Goal: Task Accomplishment & Management: Manage account settings

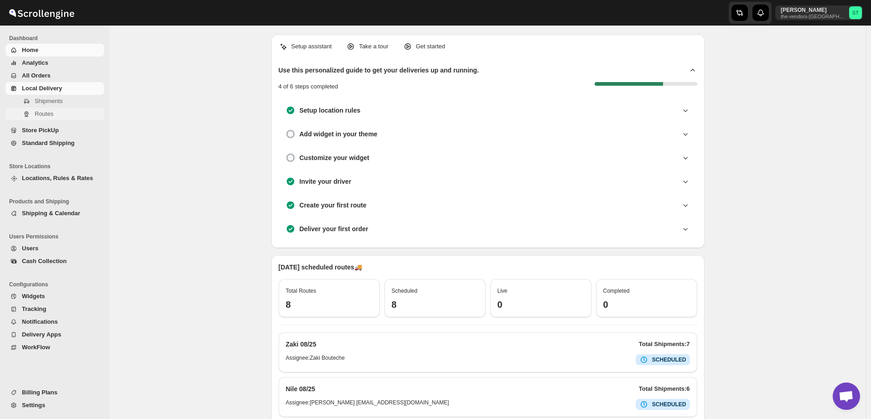
click at [42, 115] on span "Routes" at bounding box center [44, 113] width 19 height 7
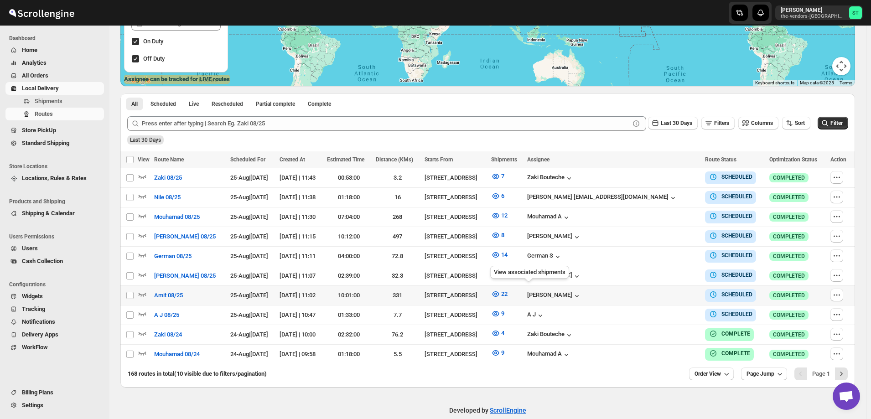
scroll to position [179, 0]
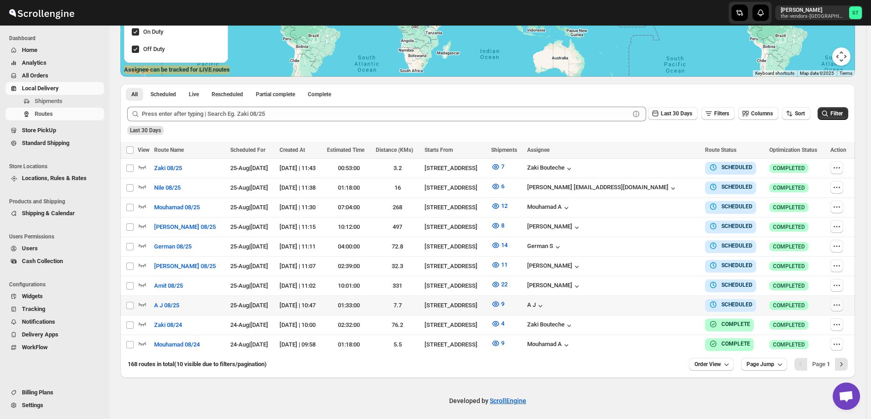
click at [838, 303] on icon "button" at bounding box center [836, 305] width 9 height 9
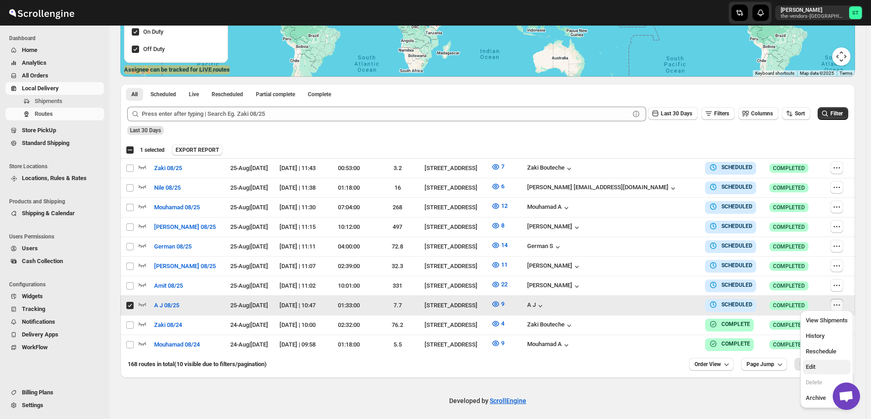
click at [822, 369] on span "Edit" at bounding box center [827, 367] width 42 height 9
checkbox input "false"
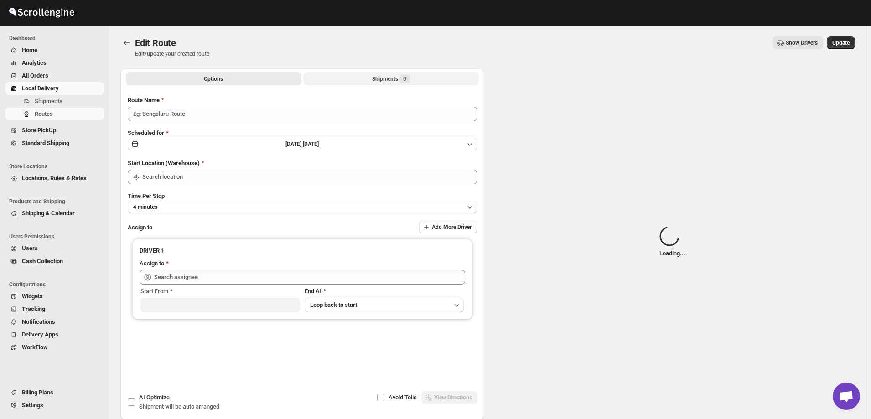
type input "A J 08/25"
type input "[STREET_ADDRESS]"
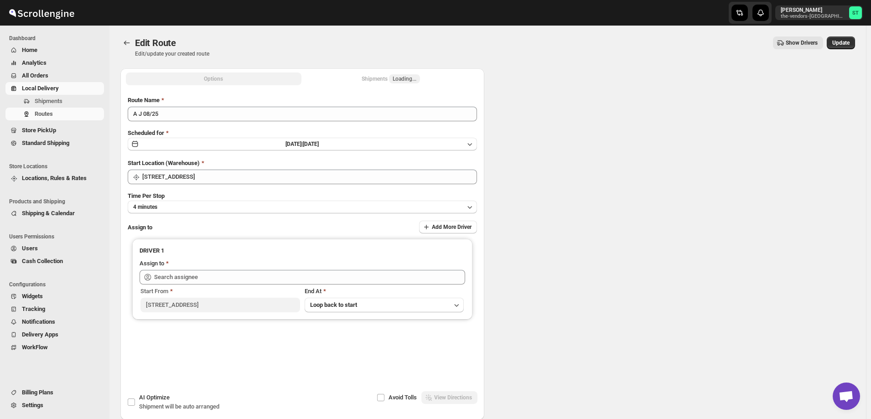
type input "[STREET_ADDRESS]"
type input "A J ([EMAIL_ADDRESS][DOMAIN_NAME])"
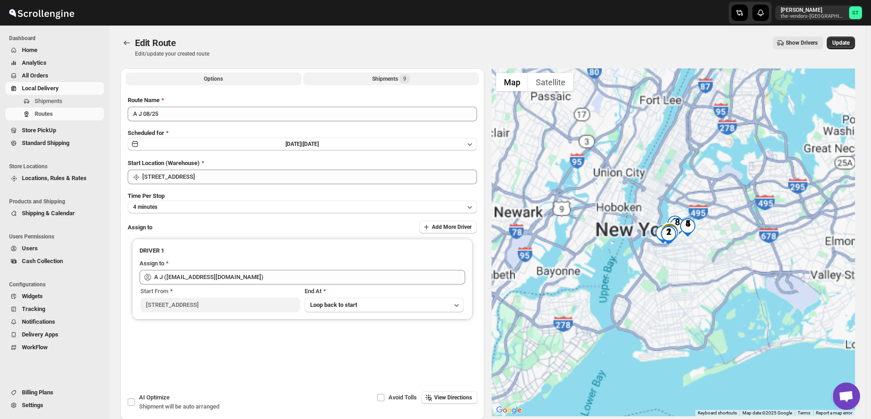
click at [373, 77] on button "Shipments 9" at bounding box center [391, 79] width 176 height 13
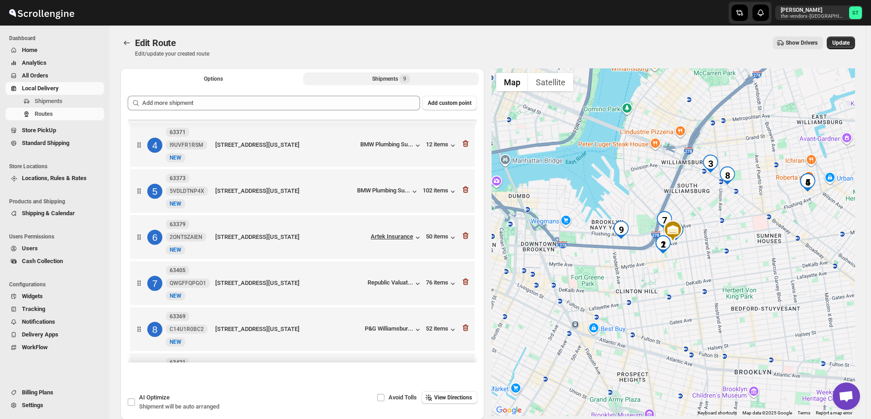
scroll to position [176, 0]
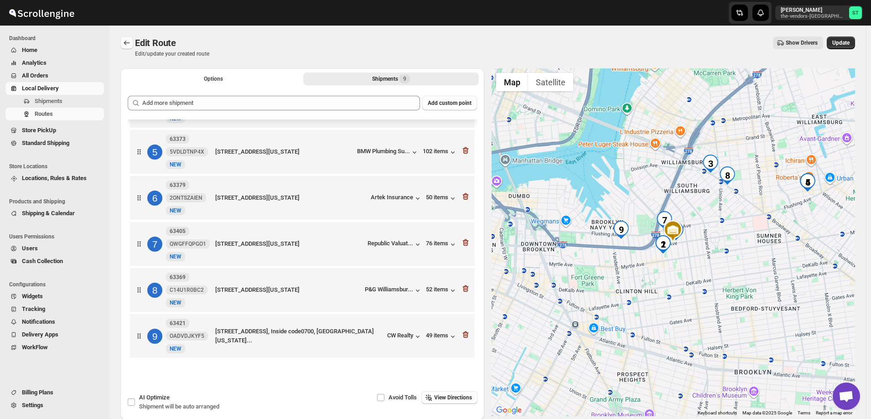
click at [124, 42] on icon "Routes" at bounding box center [126, 42] width 9 height 9
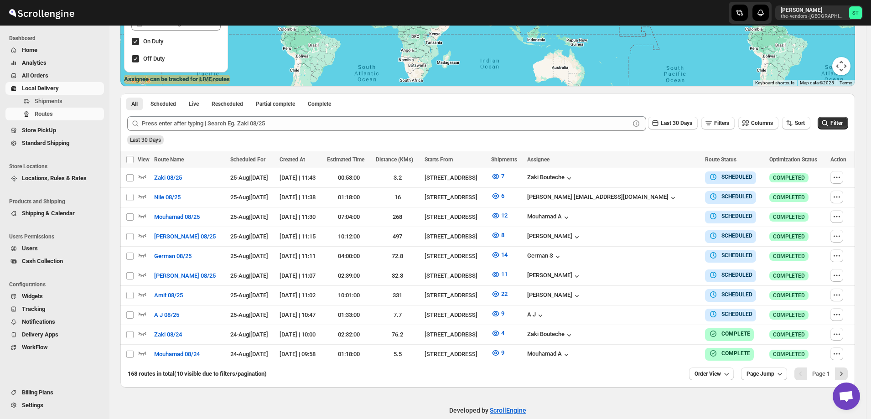
scroll to position [179, 0]
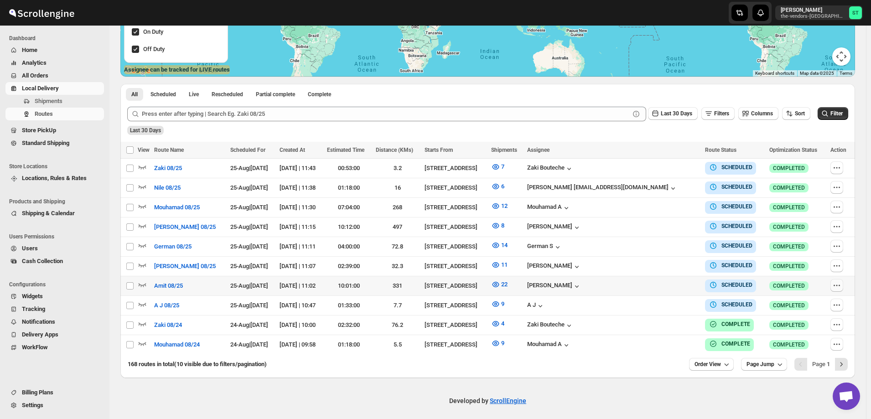
click at [836, 283] on icon "button" at bounding box center [836, 285] width 9 height 9
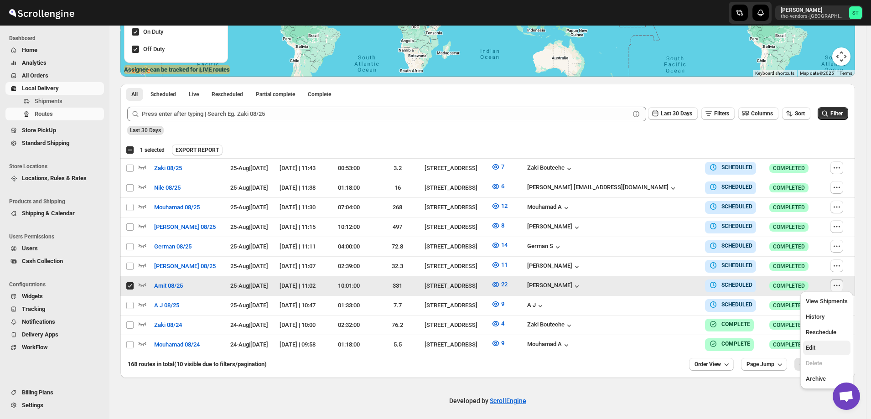
click at [819, 349] on span "Edit" at bounding box center [827, 347] width 42 height 9
checkbox input "false"
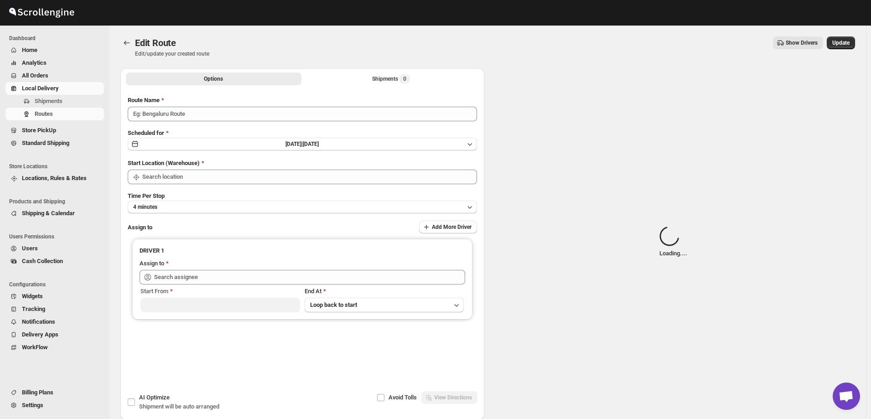
type input "Amit 08/25"
type input "[STREET_ADDRESS]"
type input "Amit Bacchus (Amitbacchus90@icloud.com)"
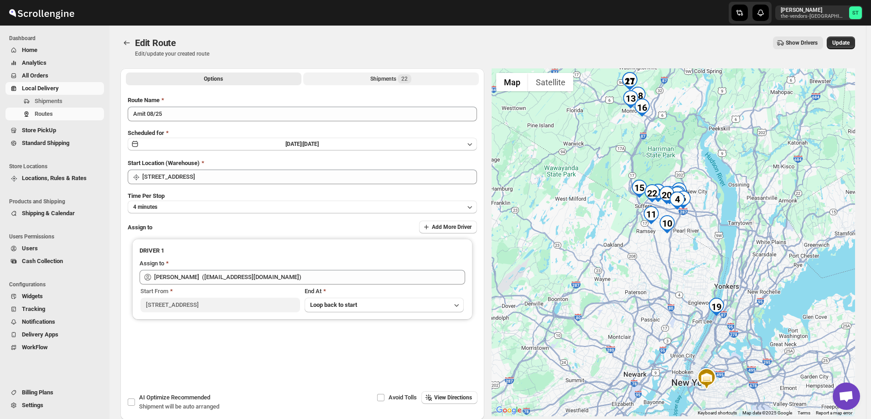
click at [376, 78] on div "Shipments 22" at bounding box center [390, 78] width 41 height 9
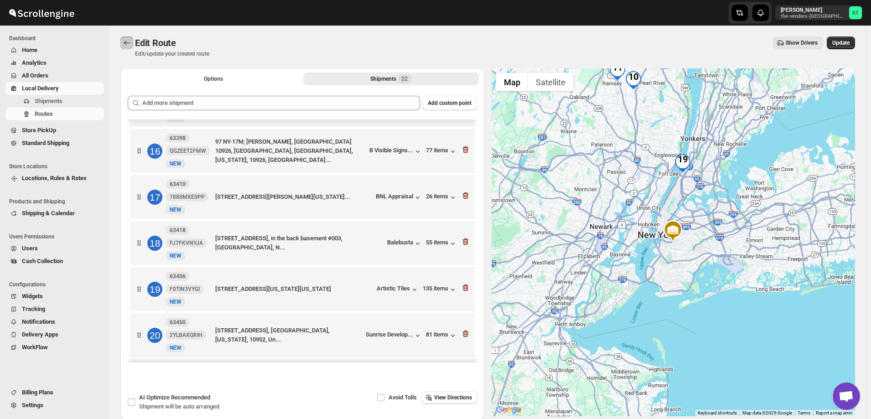
click at [129, 41] on icon "Routes" at bounding box center [126, 42] width 9 height 9
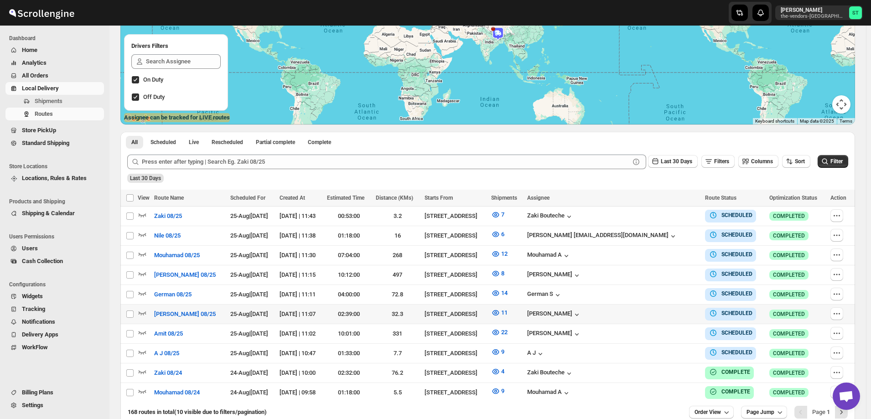
scroll to position [137, 0]
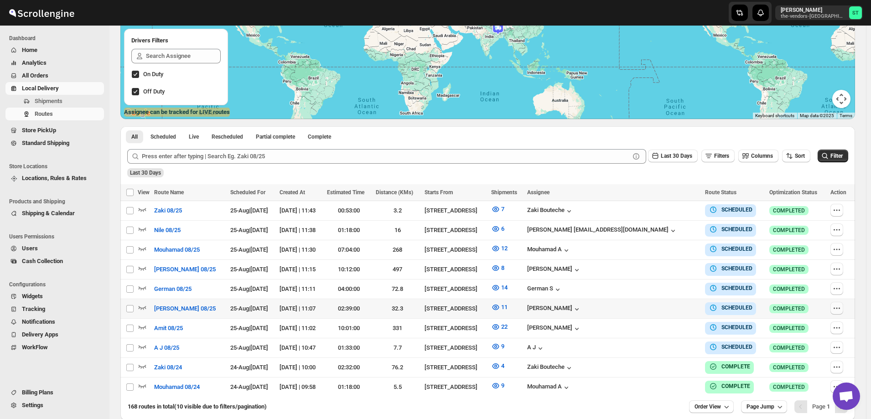
click at [839, 306] on icon "button" at bounding box center [836, 308] width 9 height 9
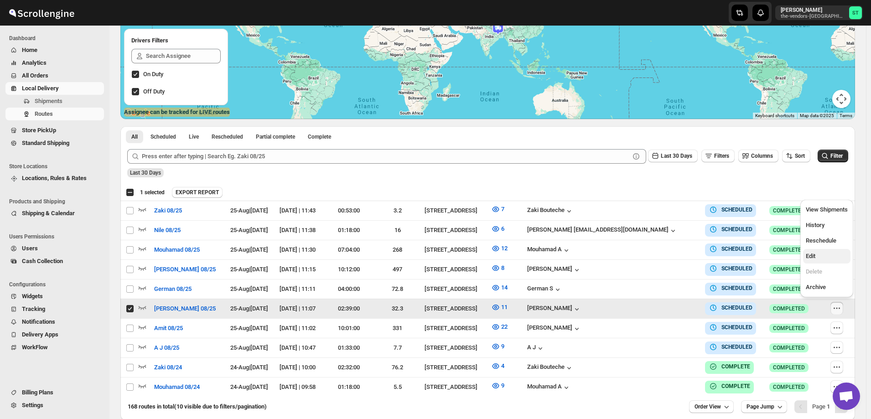
click at [816, 253] on span "Edit" at bounding box center [811, 256] width 10 height 7
checkbox input "false"
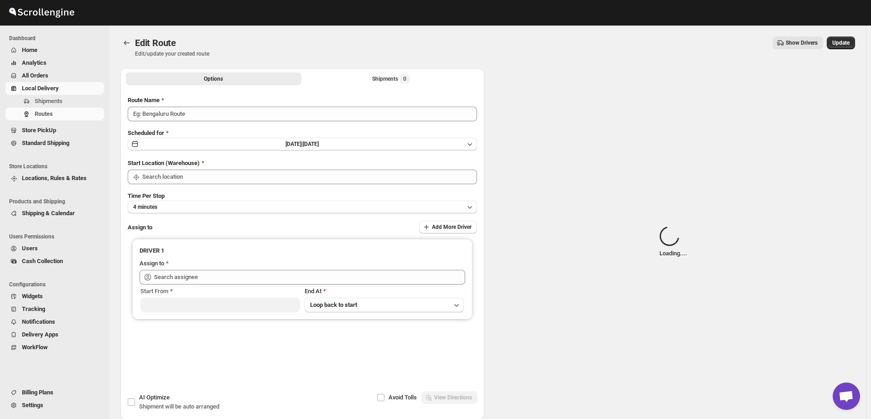
type input "[PERSON_NAME] 08/25"
type input "[STREET_ADDRESS]"
type input "Mendes Edvin (edvinmendez429@gmail.com)"
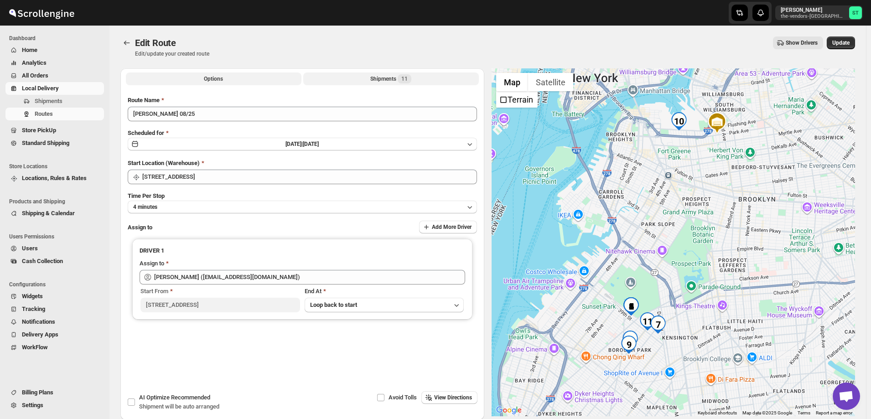
click at [379, 74] on button "Shipments 11" at bounding box center [391, 79] width 176 height 13
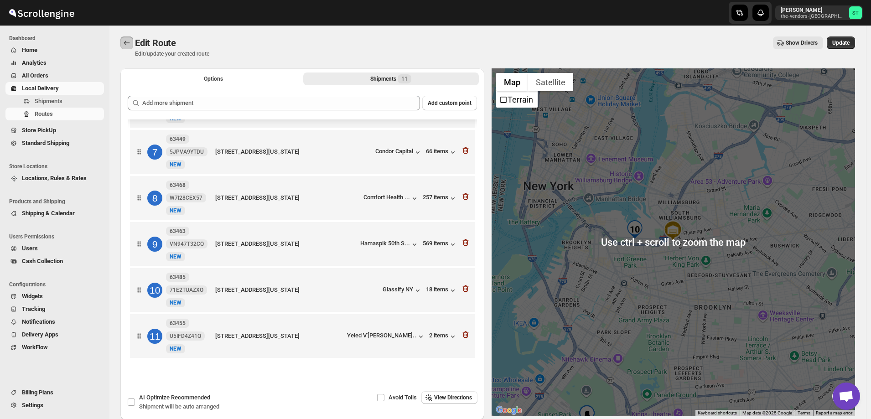
click at [123, 45] on icon "Routes" at bounding box center [126, 42] width 9 height 9
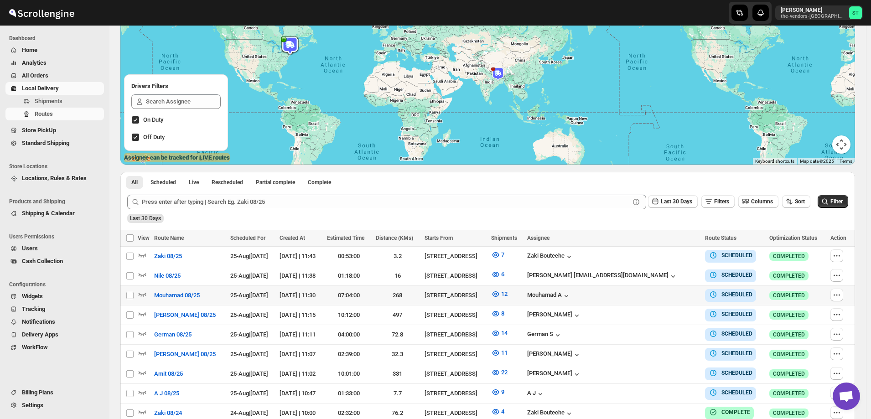
scroll to position [179, 0]
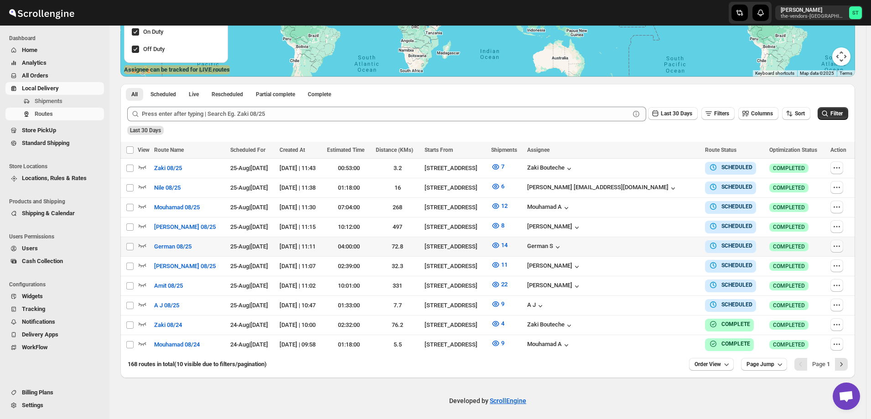
click at [839, 244] on icon "button" at bounding box center [836, 246] width 9 height 9
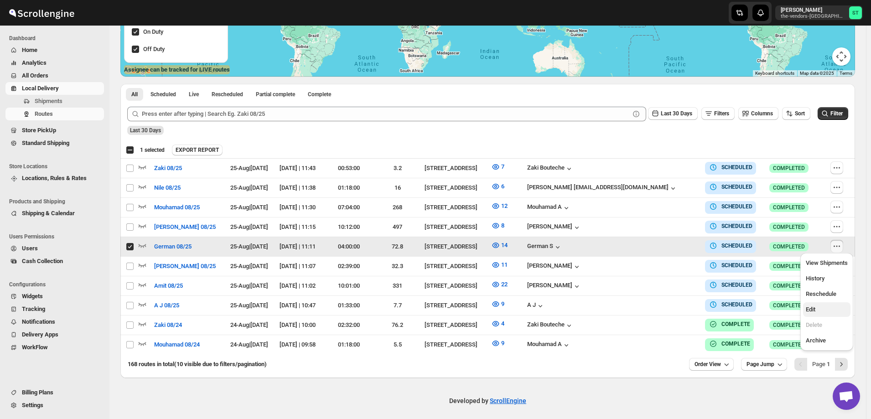
click at [825, 312] on span "Edit" at bounding box center [827, 309] width 42 height 9
checkbox input "false"
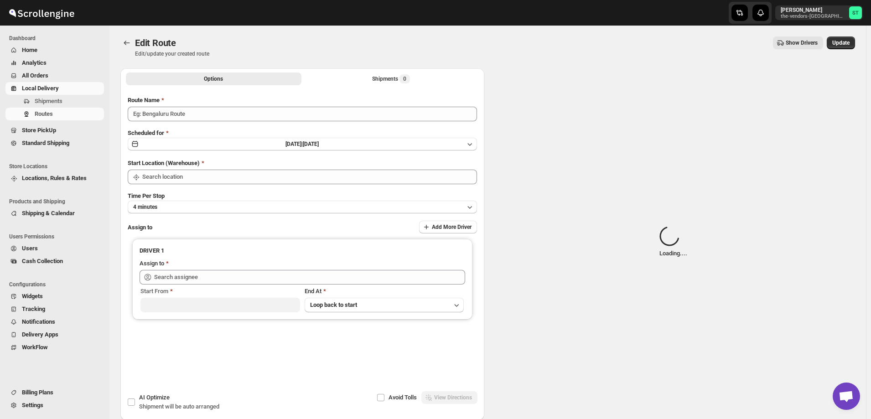
type input "German 08/25"
type input "[STREET_ADDRESS]"
type input "German S (germansarri@gmail.com)"
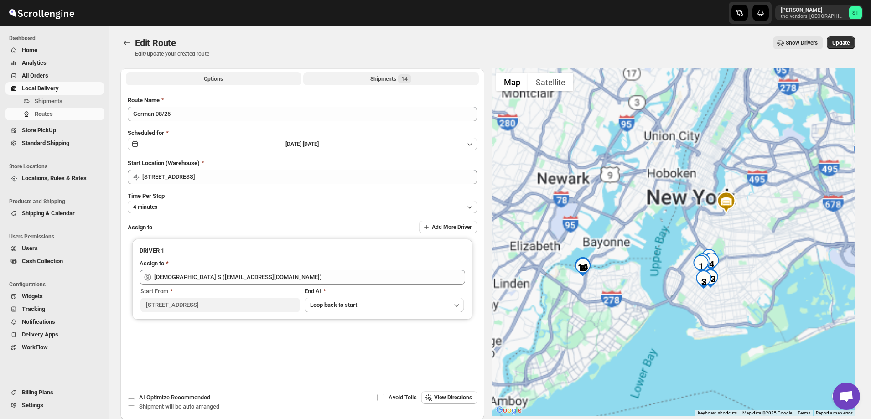
click at [363, 77] on button "Shipments 14" at bounding box center [391, 79] width 176 height 13
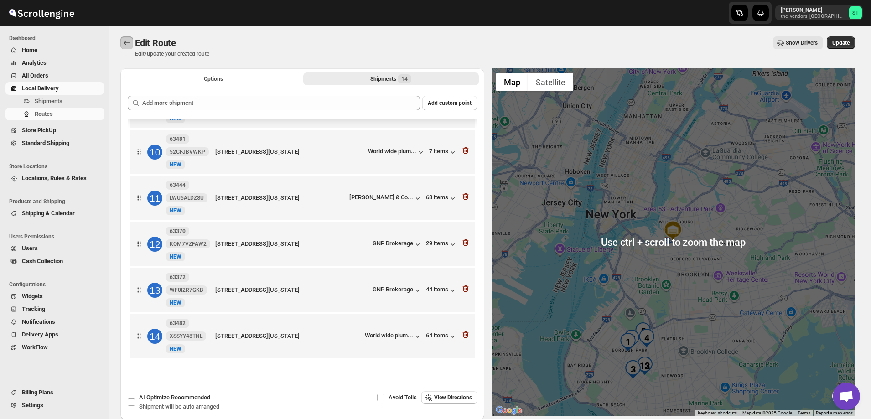
click at [124, 43] on icon "Routes" at bounding box center [126, 42] width 9 height 9
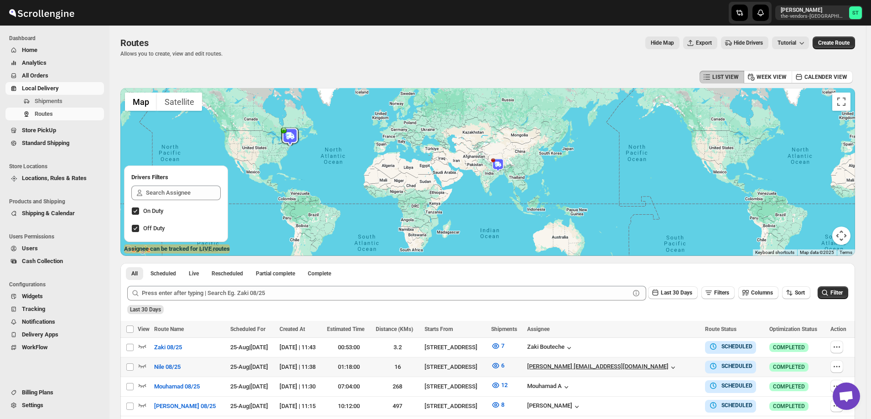
scroll to position [46, 0]
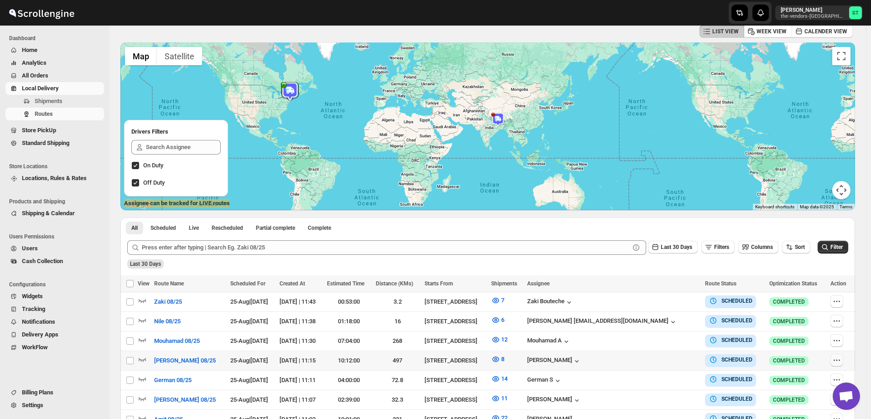
click at [837, 360] on icon "button" at bounding box center [836, 360] width 9 height 9
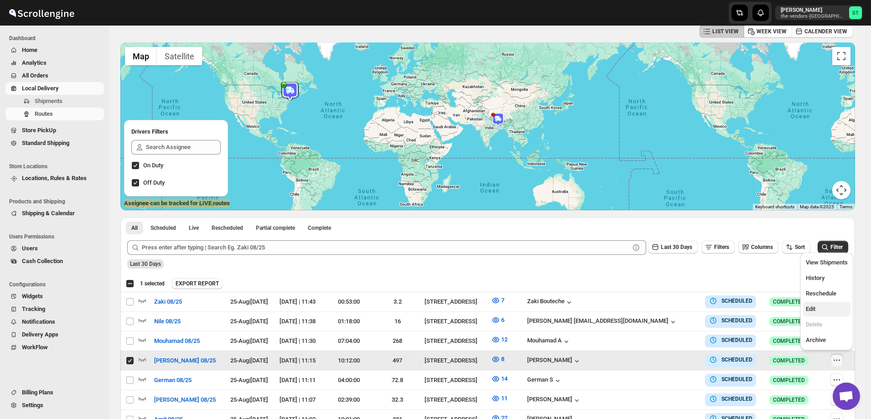
click at [819, 308] on span "Edit" at bounding box center [827, 309] width 42 height 9
checkbox input "false"
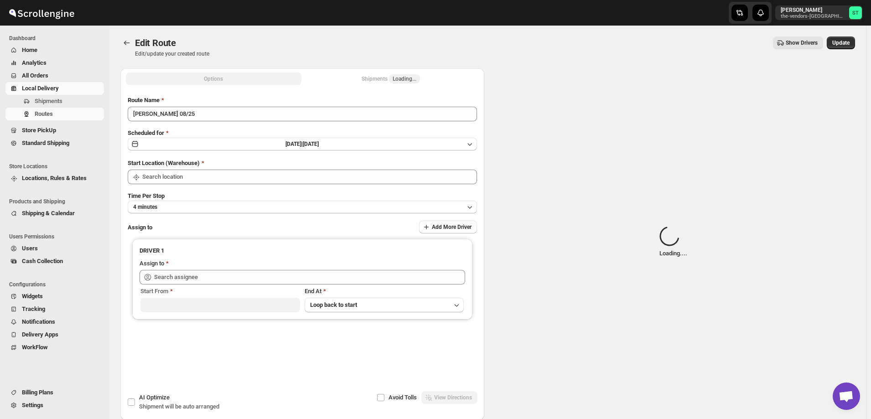
type input "[PERSON_NAME] 08/25"
type input "[STREET_ADDRESS]"
type input "Milton N (Miltonnajera1993@gmail.com)"
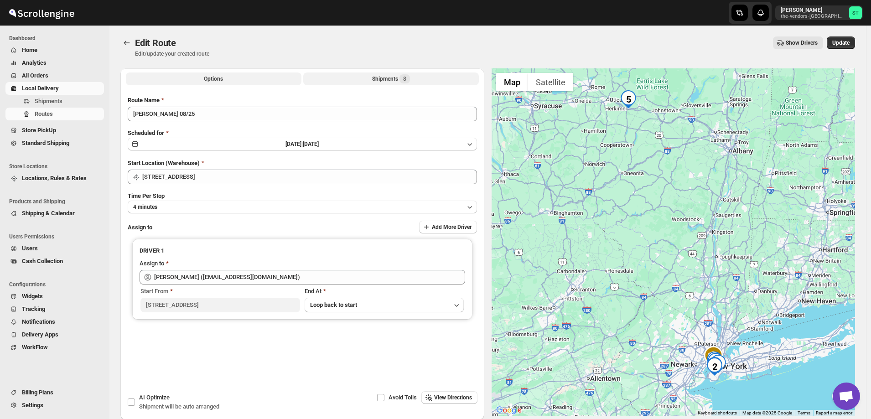
click at [388, 76] on div "Shipments 8" at bounding box center [391, 78] width 38 height 9
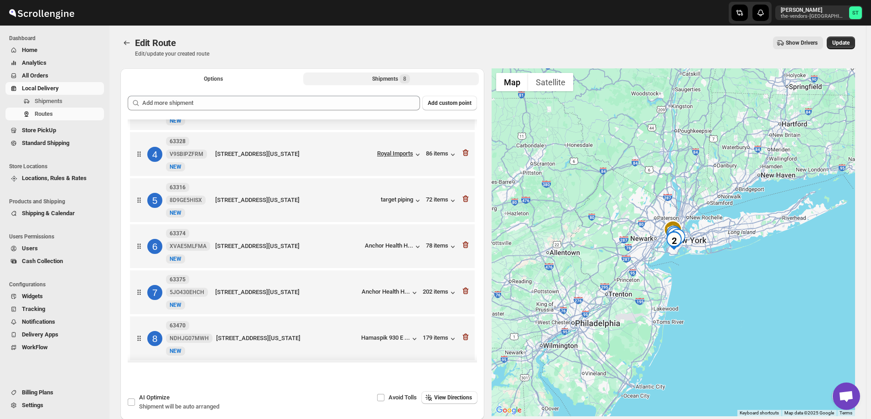
scroll to position [130, 0]
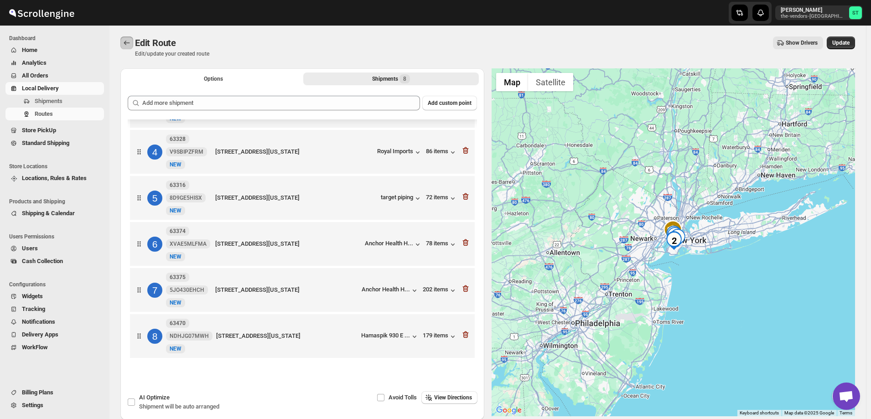
click at [126, 42] on icon "Routes" at bounding box center [126, 42] width 9 height 9
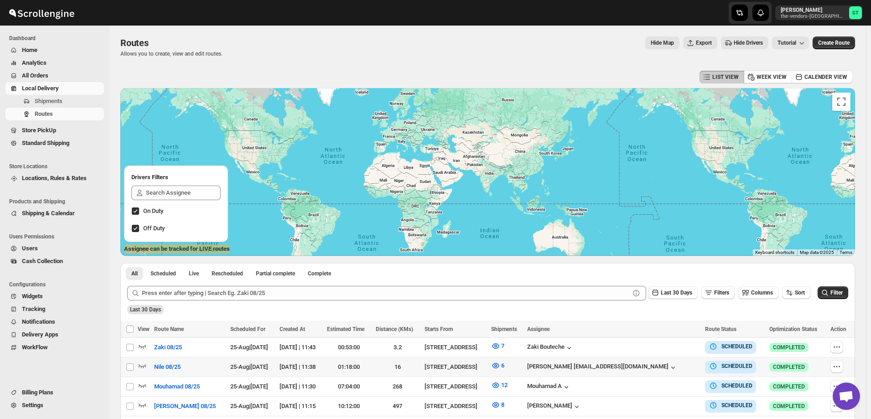
scroll to position [91, 0]
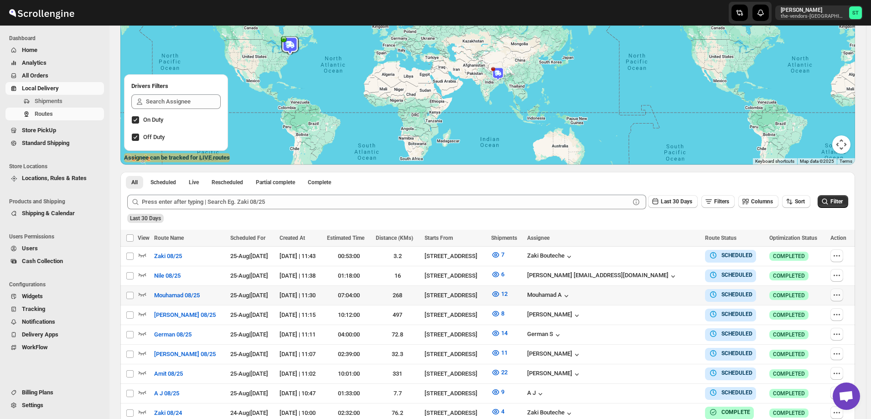
click at [841, 295] on icon "button" at bounding box center [836, 295] width 9 height 9
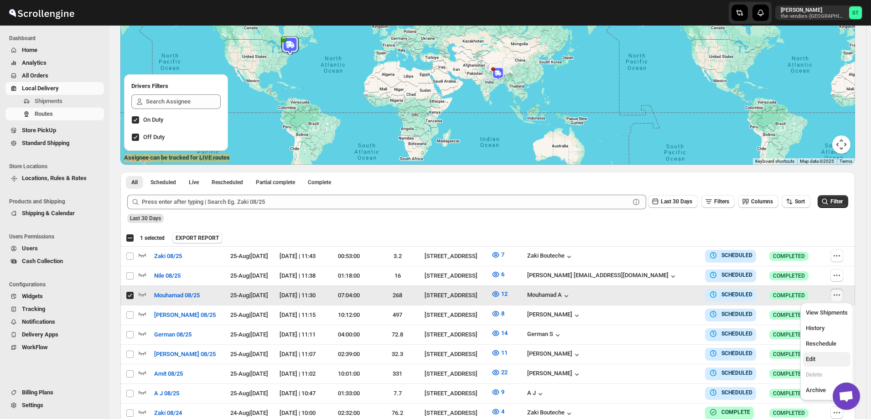
click at [828, 356] on span "Edit" at bounding box center [827, 359] width 42 height 9
checkbox input "false"
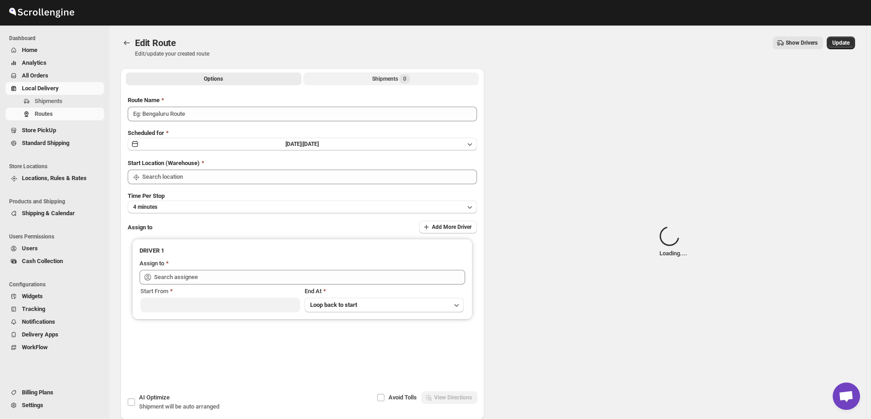
type input "Mouhamad 08/25"
click at [380, 79] on div "Shipments Loading..." at bounding box center [391, 78] width 58 height 9
type input "[STREET_ADDRESS]"
type input "Mouhamad A (akazzoumohamed6@gmail.com)"
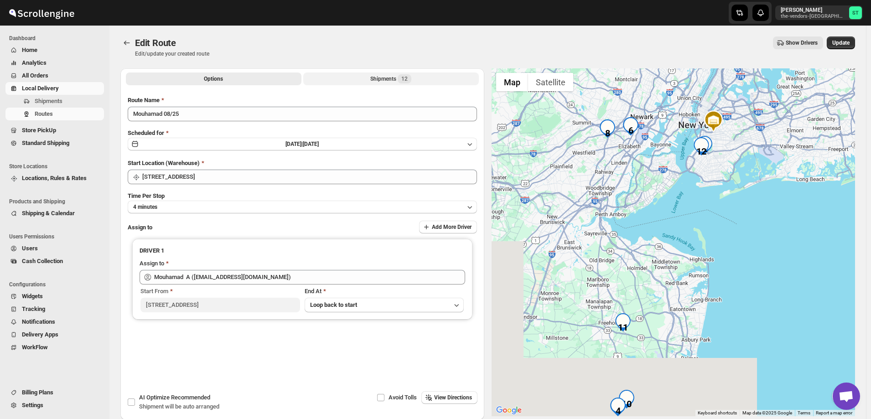
click at [380, 77] on div "Shipments 12" at bounding box center [390, 78] width 41 height 9
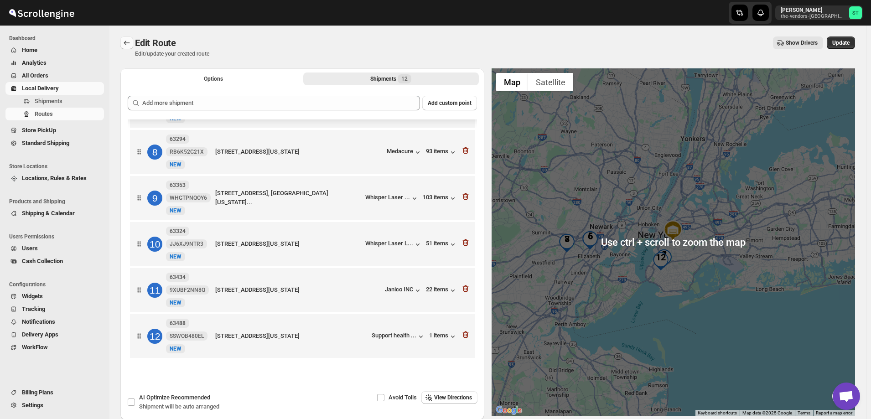
click at [126, 40] on icon "Routes" at bounding box center [126, 42] width 9 height 9
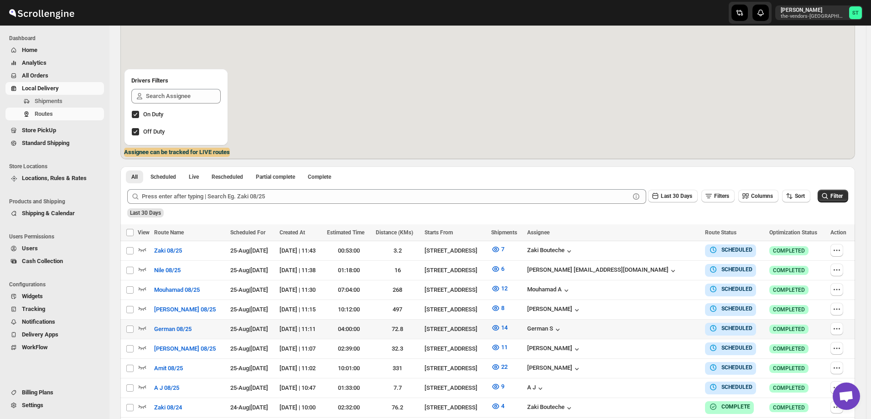
scroll to position [137, 0]
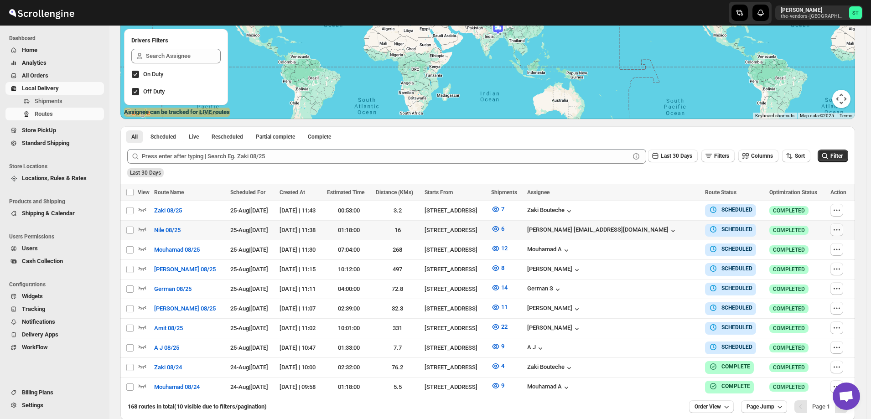
click at [838, 228] on icon "button" at bounding box center [836, 229] width 9 height 9
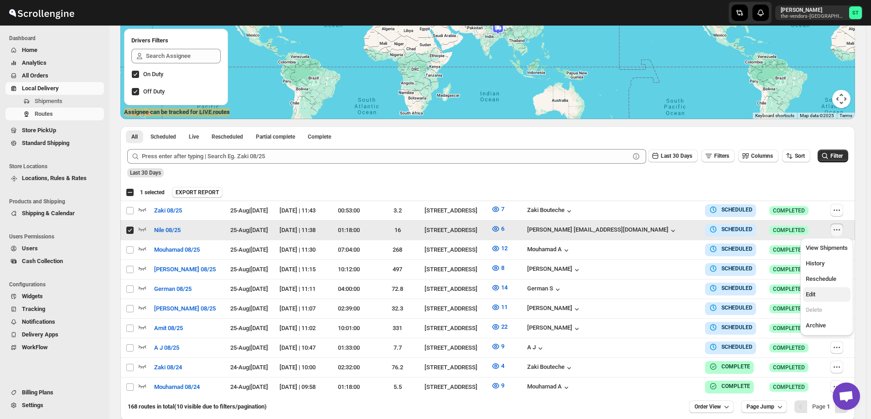
click at [831, 297] on span "Edit" at bounding box center [827, 294] width 42 height 9
checkbox input "false"
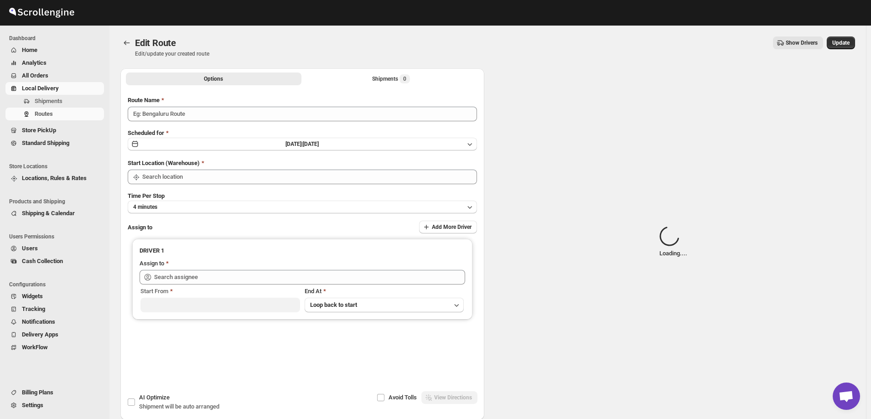
type input "Nile 08/25"
type input "[STREET_ADDRESS]"
type input "Neil Sunilragnath22@Gmail.com (Sunilragnath22@Gmail.com)"
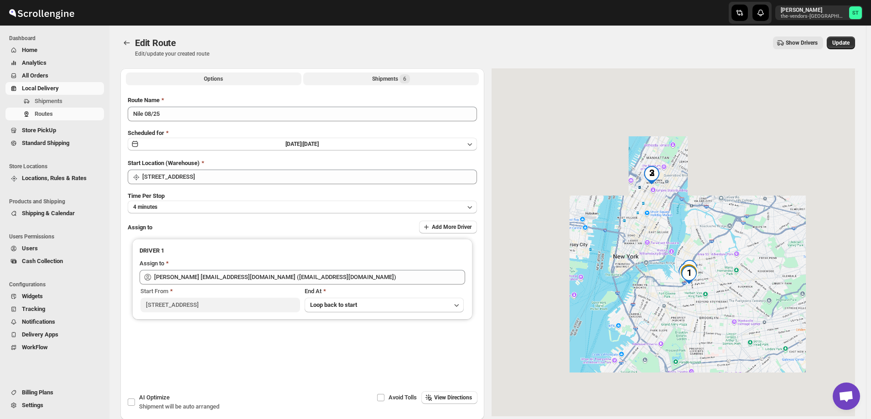
click at [365, 76] on button "Shipments 6" at bounding box center [391, 79] width 176 height 13
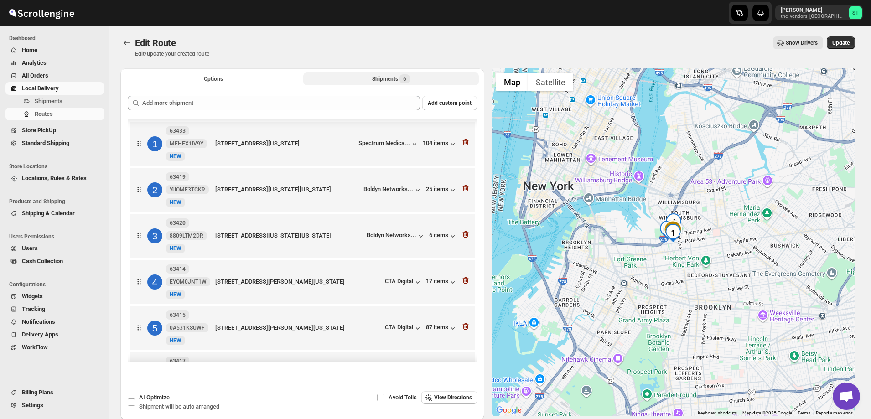
scroll to position [38, 0]
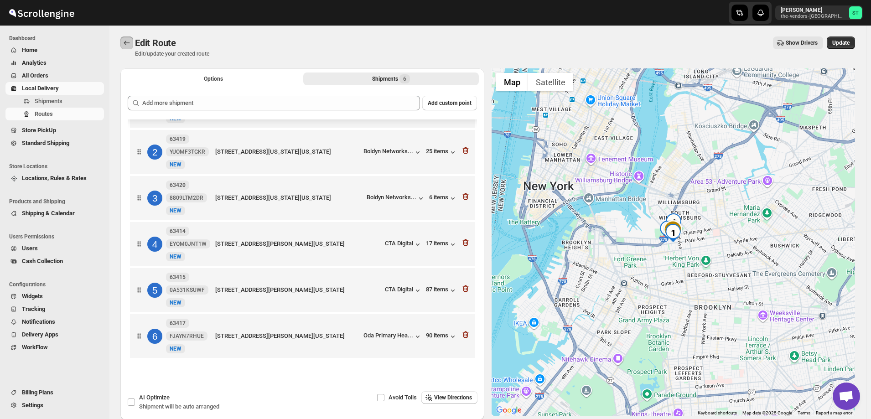
click at [122, 42] on button "Routes" at bounding box center [126, 42] width 13 height 13
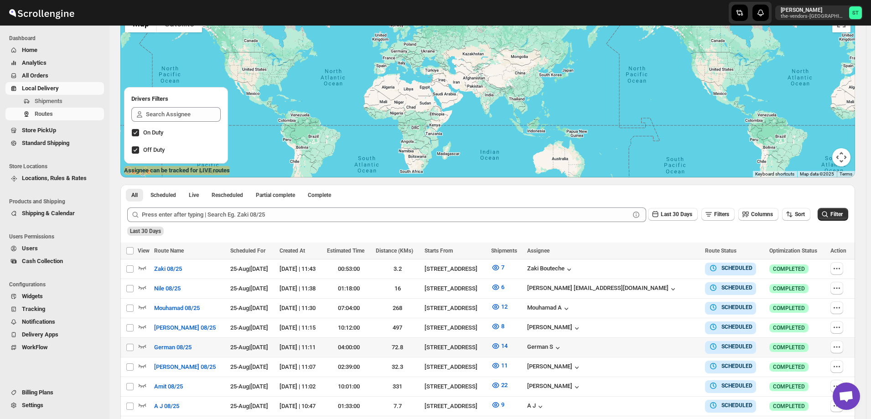
scroll to position [91, 0]
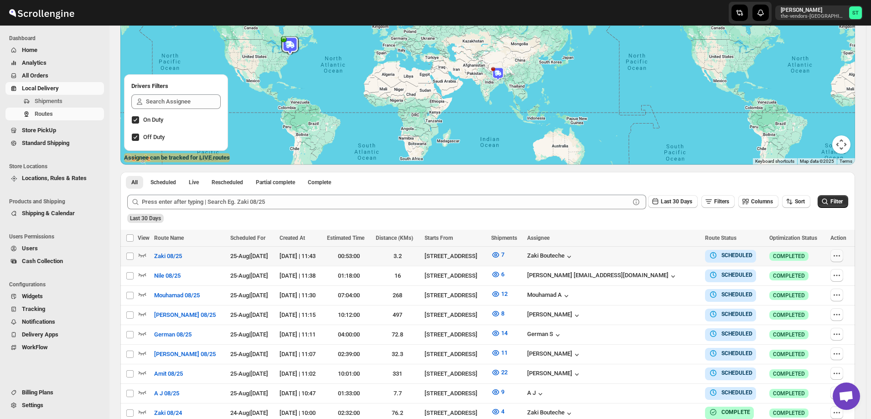
click at [836, 254] on icon "button" at bounding box center [836, 255] width 9 height 9
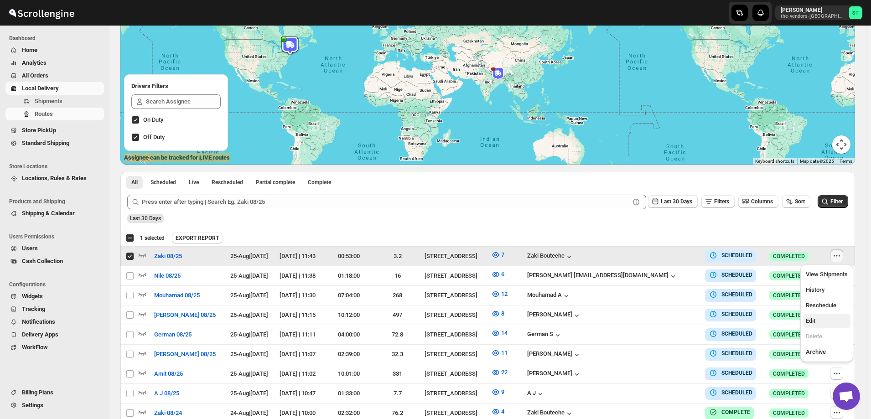
click at [827, 323] on span "Edit" at bounding box center [827, 321] width 42 height 9
checkbox input "false"
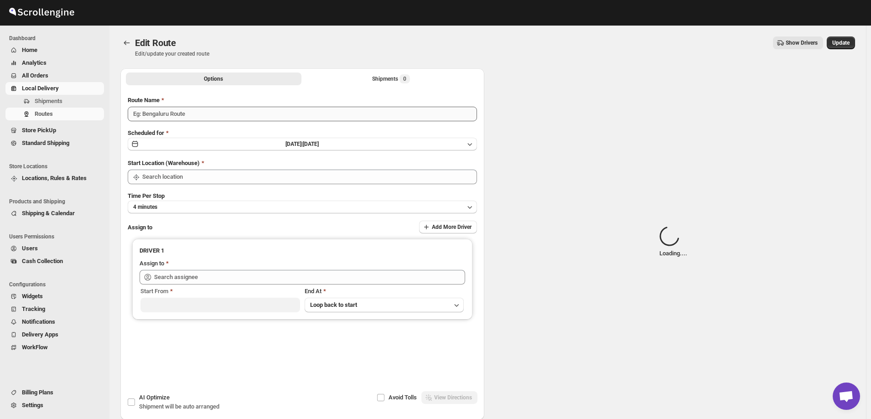
type input "Zaki 08/25"
type input "[STREET_ADDRESS]"
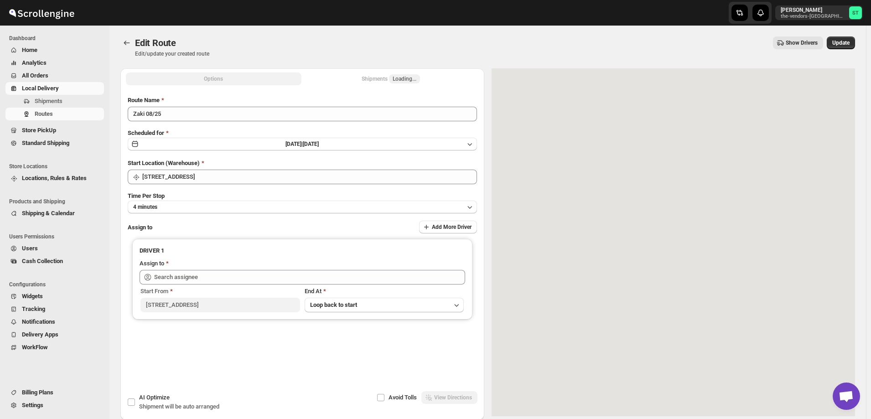
type input "Zaki Bouteche (zakarya.bouteche@gmail.com)"
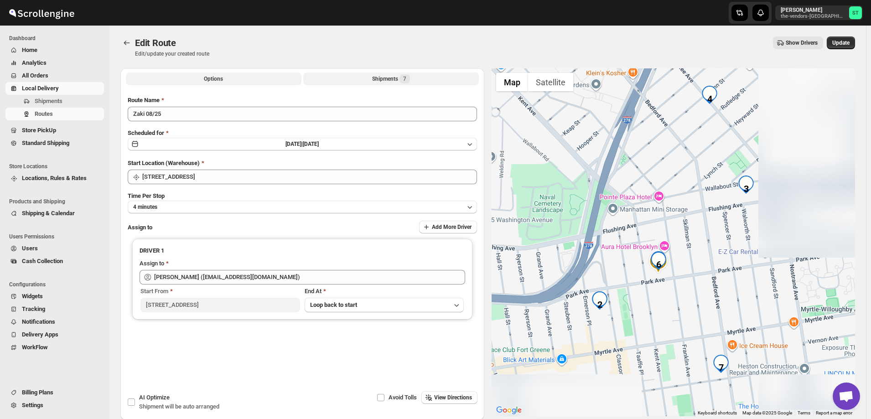
click at [375, 78] on div "Shipments 7" at bounding box center [391, 78] width 38 height 9
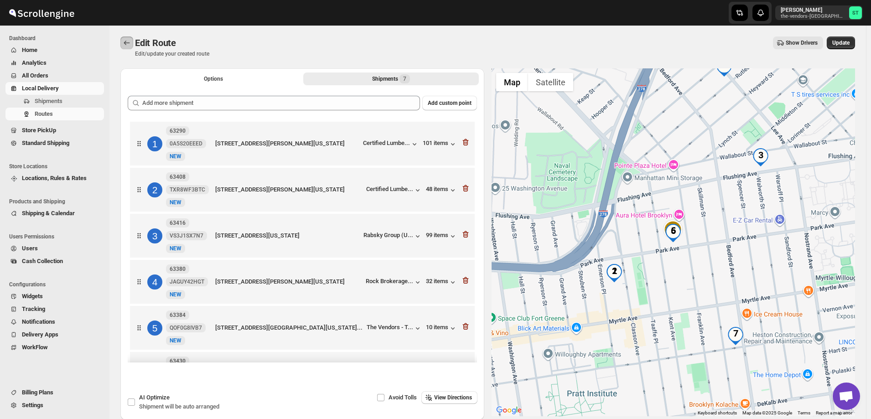
click at [126, 39] on icon "Routes" at bounding box center [126, 42] width 9 height 9
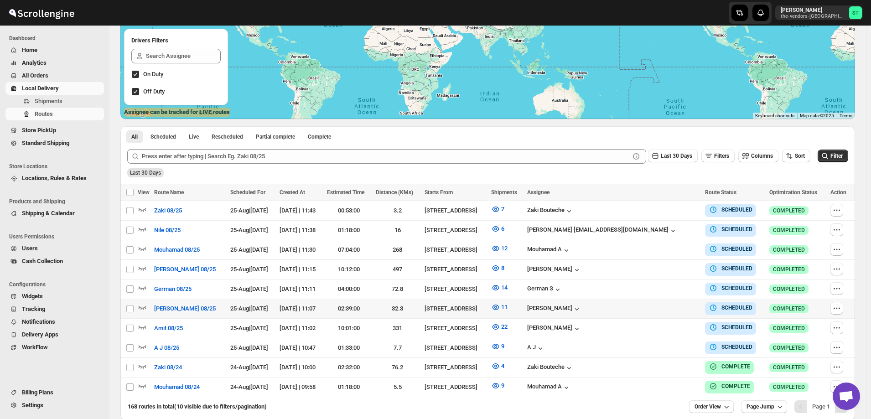
scroll to position [179, 0]
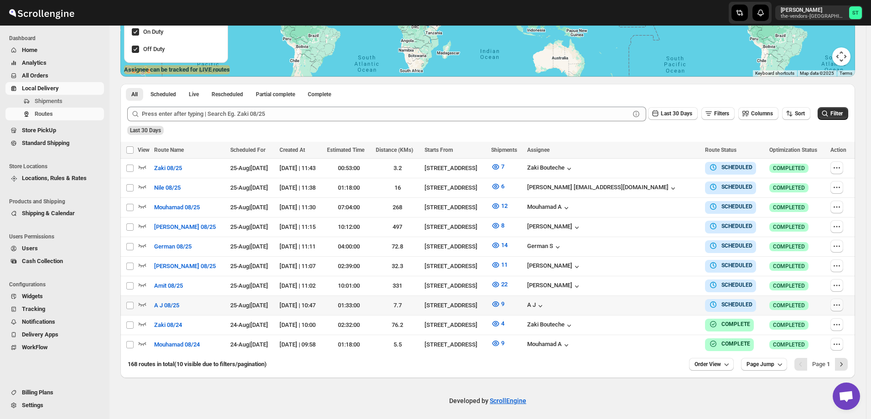
click at [838, 304] on icon "button" at bounding box center [836, 305] width 9 height 9
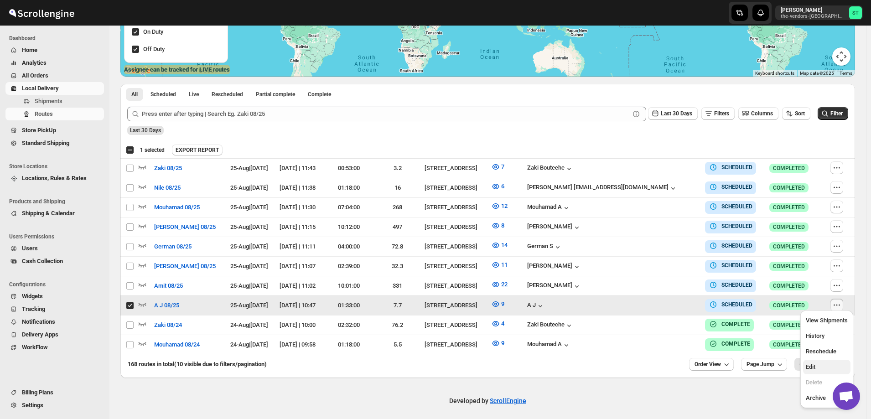
click at [816, 368] on span "Edit" at bounding box center [811, 367] width 10 height 7
checkbox input "false"
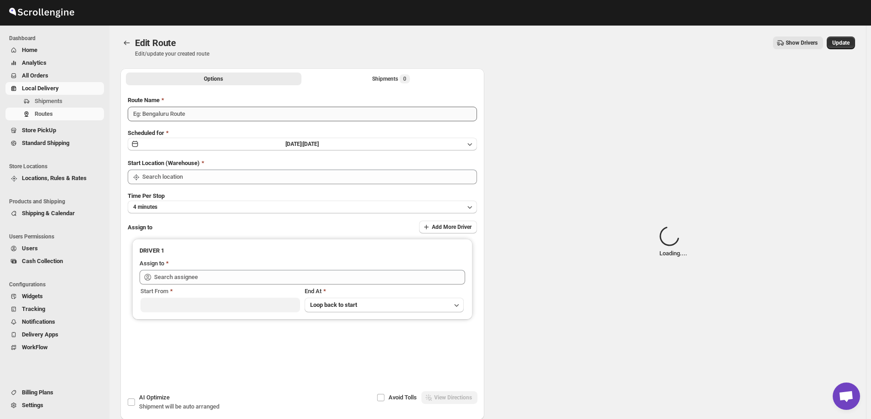
type input "A J 08/25"
type input "[STREET_ADDRESS]"
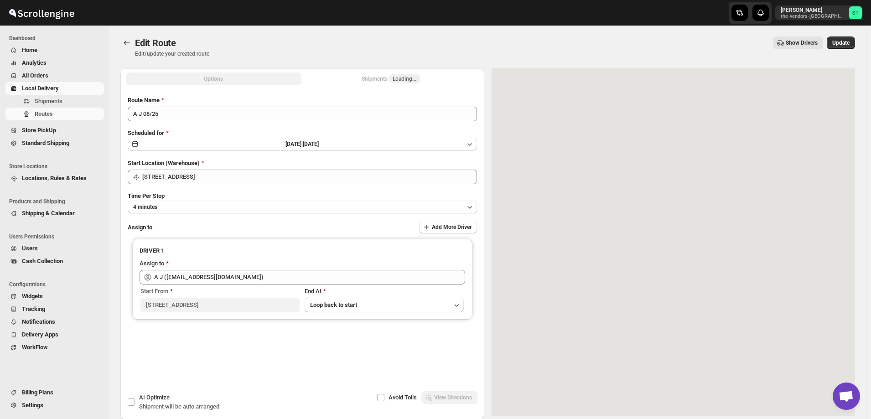
type input "A J ([EMAIL_ADDRESS][DOMAIN_NAME])"
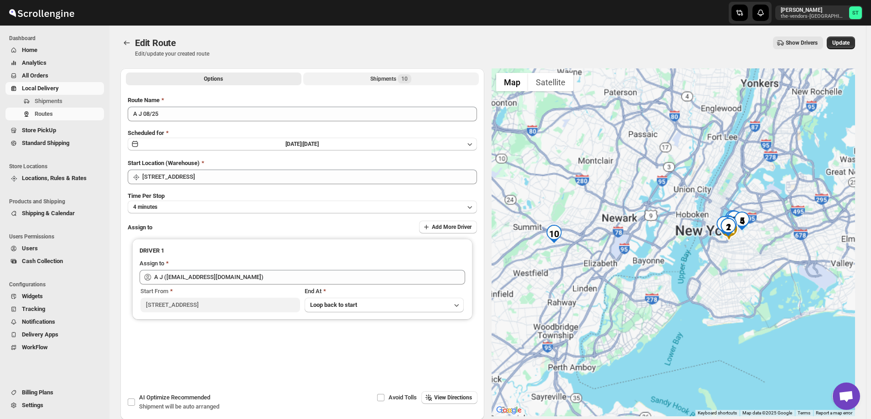
click at [377, 77] on div "Shipments 10" at bounding box center [390, 78] width 41 height 9
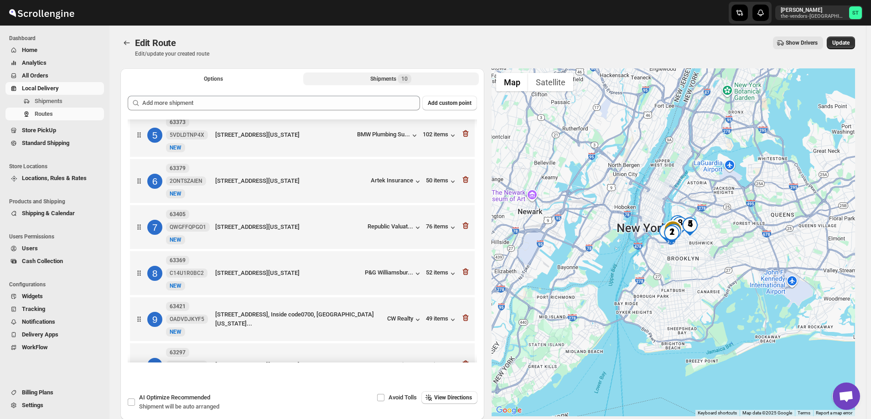
scroll to position [222, 0]
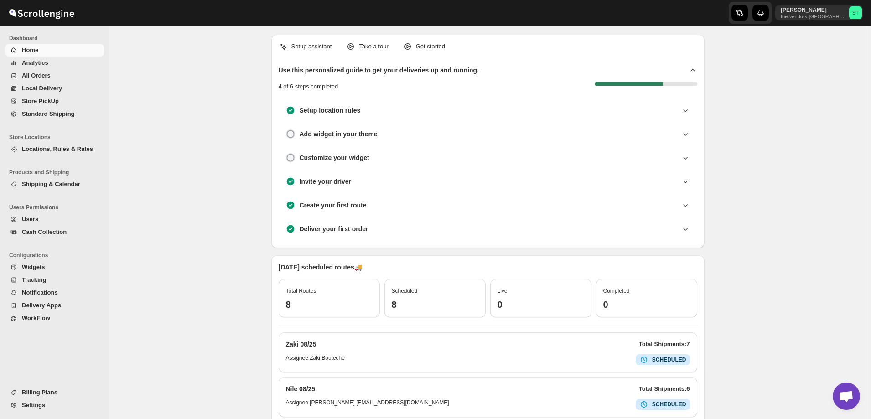
click at [40, 74] on span "All Orders" at bounding box center [36, 75] width 29 height 7
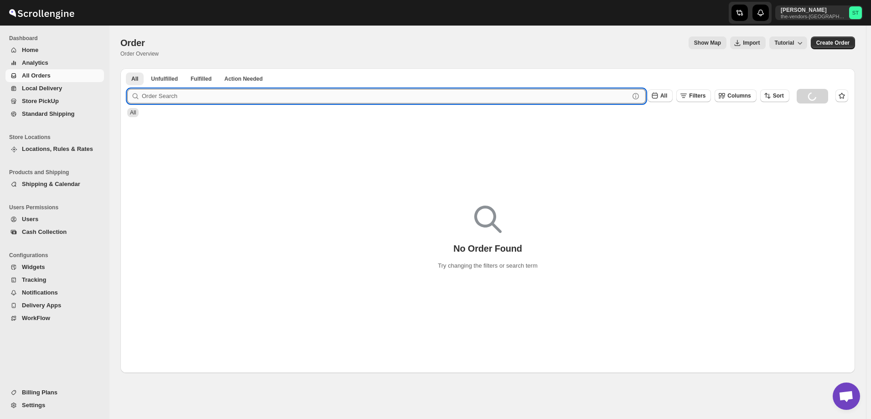
click at [199, 95] on input "text" at bounding box center [386, 96] width 488 height 15
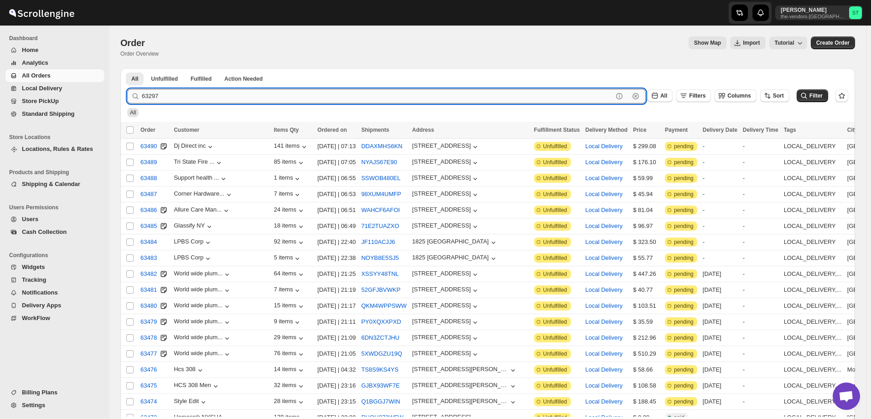
type input "63297"
click at [127, 68] on button "Submit" at bounding box center [140, 73] width 26 height 10
click at [178, 95] on input "63297" at bounding box center [377, 96] width 471 height 15
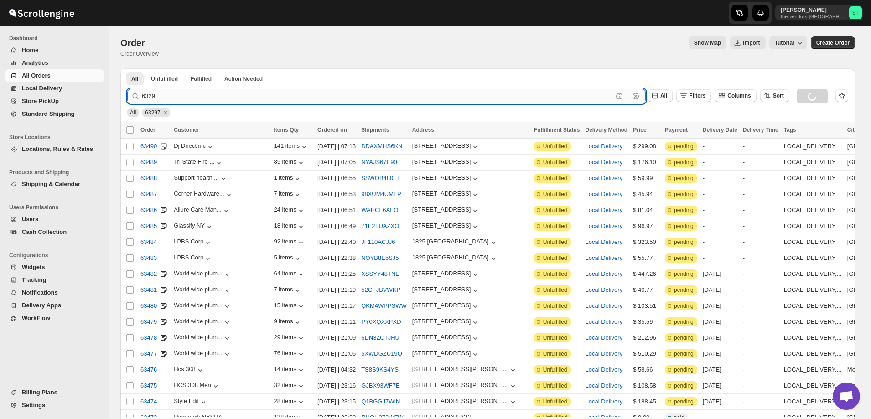
type input "63297"
click at [127, 68] on button "Submit" at bounding box center [140, 73] width 26 height 10
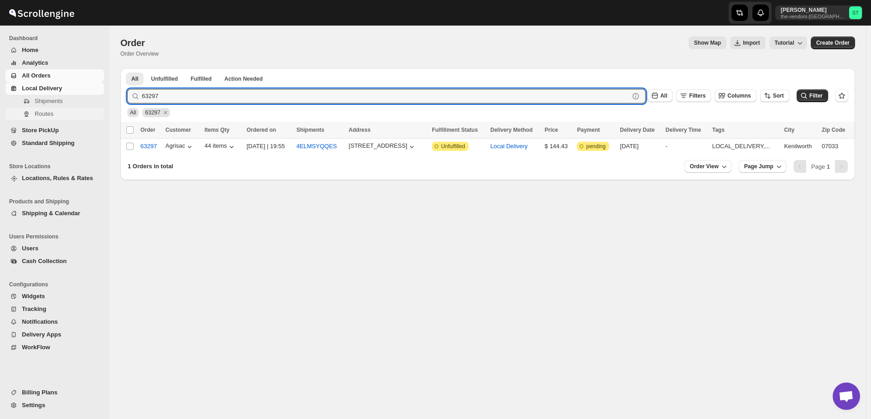
click at [44, 114] on span "Routes" at bounding box center [44, 113] width 19 height 7
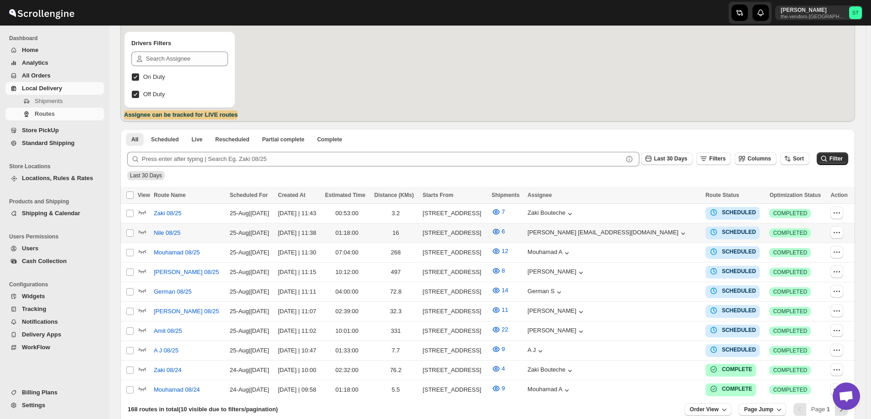
scroll to position [137, 0]
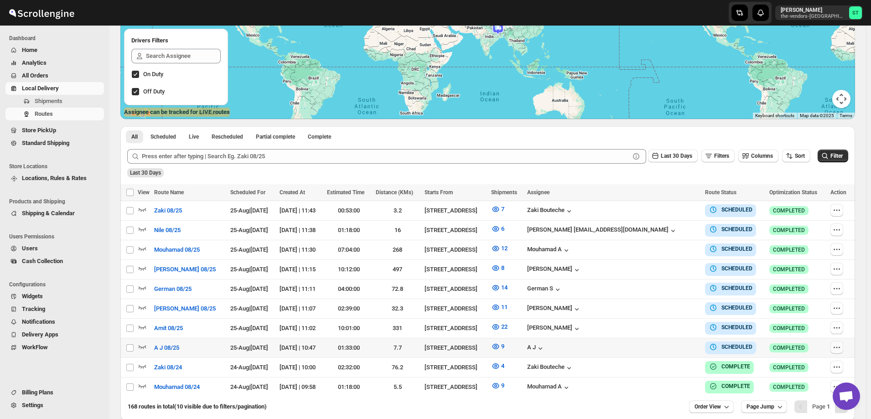
click at [837, 344] on icon "button" at bounding box center [836, 347] width 9 height 9
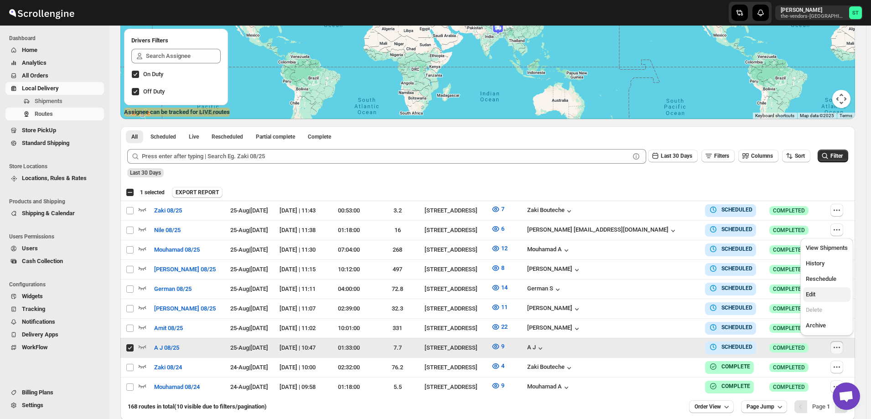
click at [817, 293] on span "Edit" at bounding box center [827, 294] width 42 height 9
checkbox input "false"
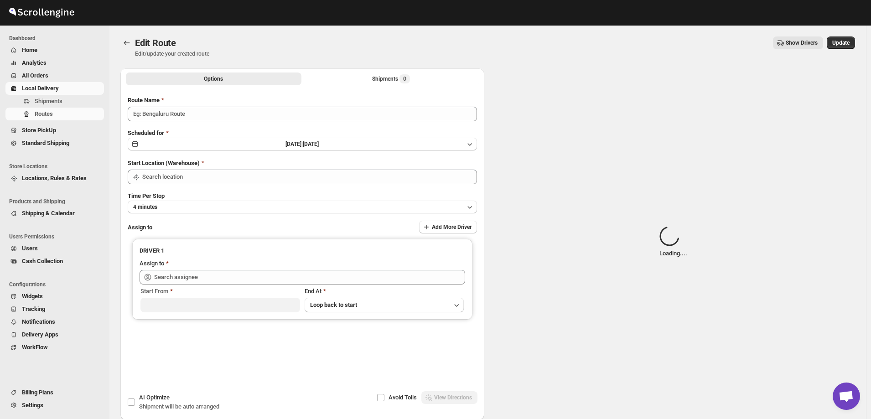
type input "A J 08/25"
type input "[STREET_ADDRESS]"
type input "A J ([EMAIL_ADDRESS][DOMAIN_NAME])"
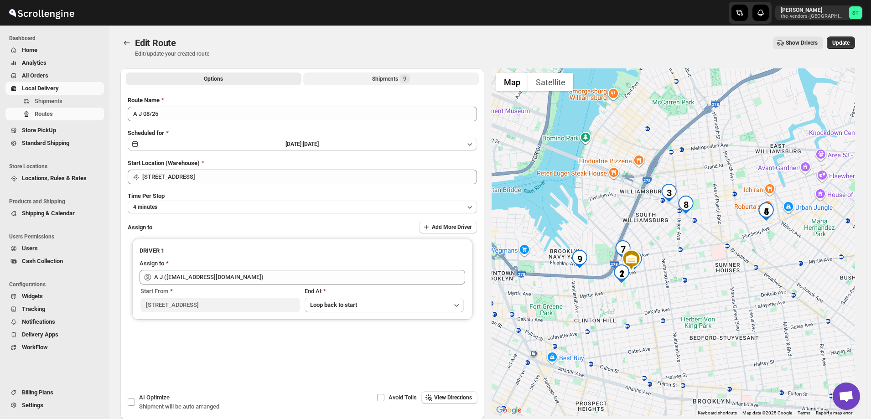
click at [368, 78] on button "Shipments 9" at bounding box center [391, 79] width 176 height 13
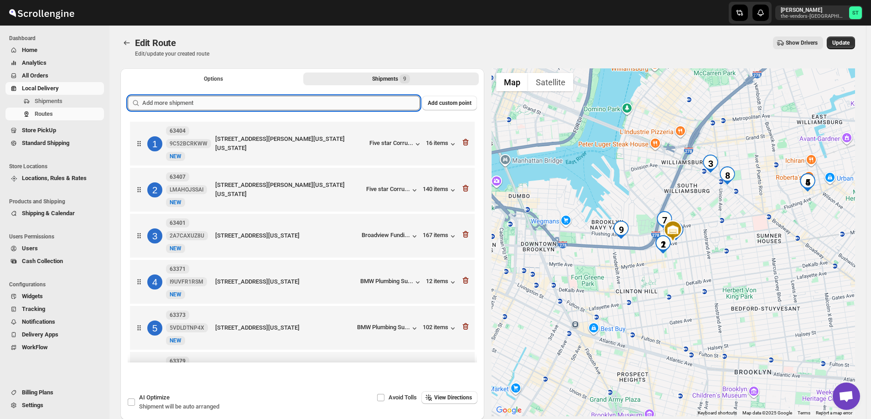
click at [272, 100] on input "text" at bounding box center [281, 103] width 278 height 15
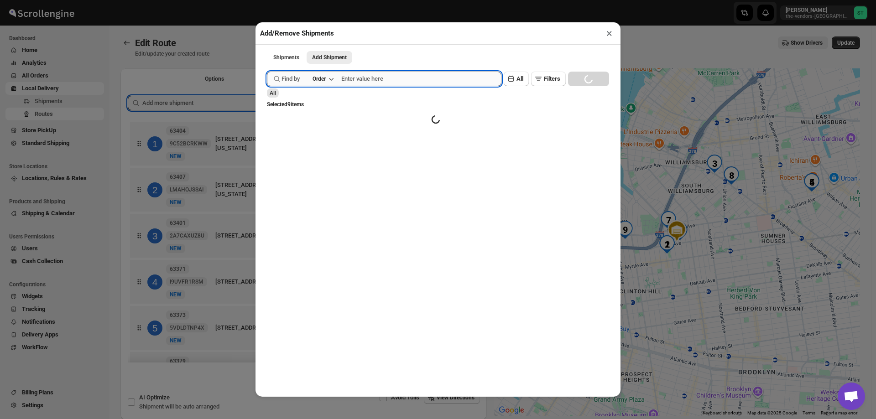
click at [395, 82] on input "text" at bounding box center [421, 79] width 160 height 15
type input "63297"
click at [267, 0] on button "Submit" at bounding box center [280, 5] width 26 height 10
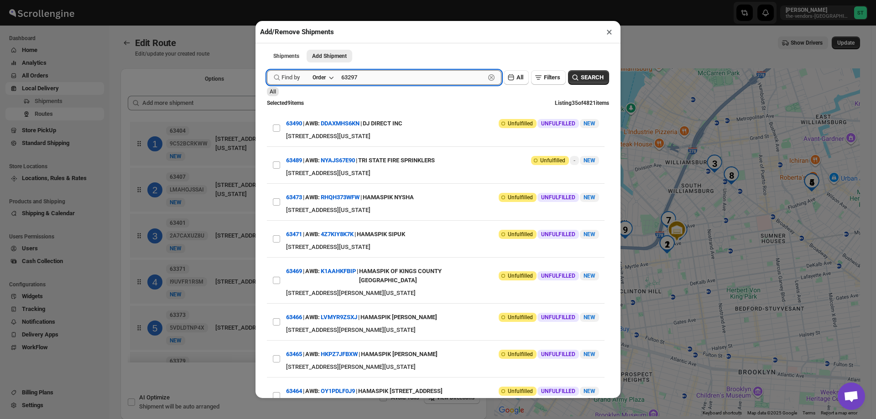
click at [267, 0] on button "Submit" at bounding box center [280, 5] width 26 height 10
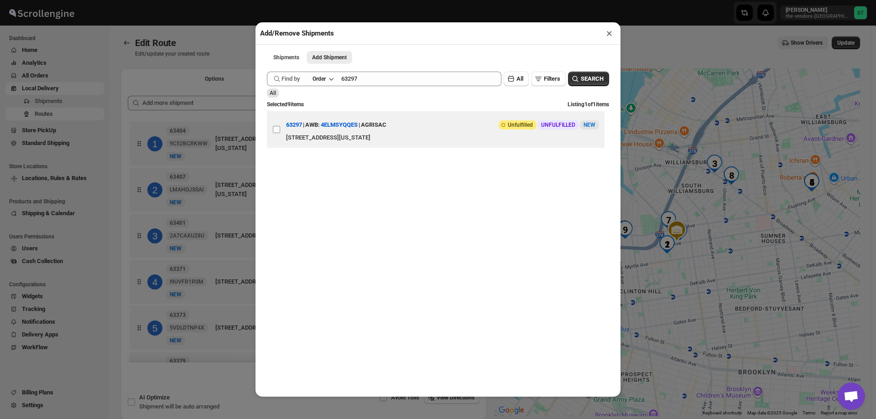
click at [274, 131] on input "View details for 68a5dae2fc41024ff29cd8b2" at bounding box center [276, 129] width 7 height 7
checkbox input "true"
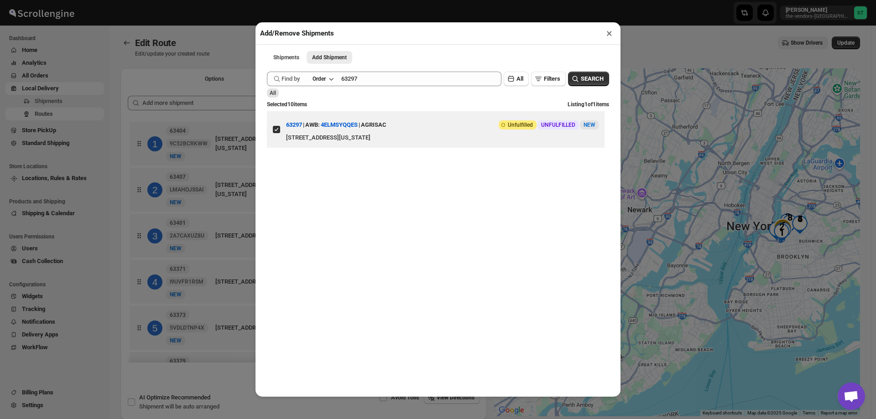
click at [609, 33] on button "×" at bounding box center [609, 33] width 13 height 13
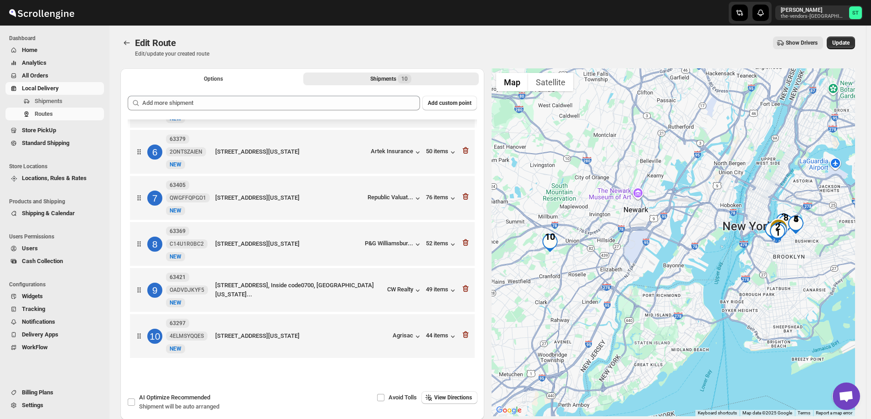
scroll to position [46, 0]
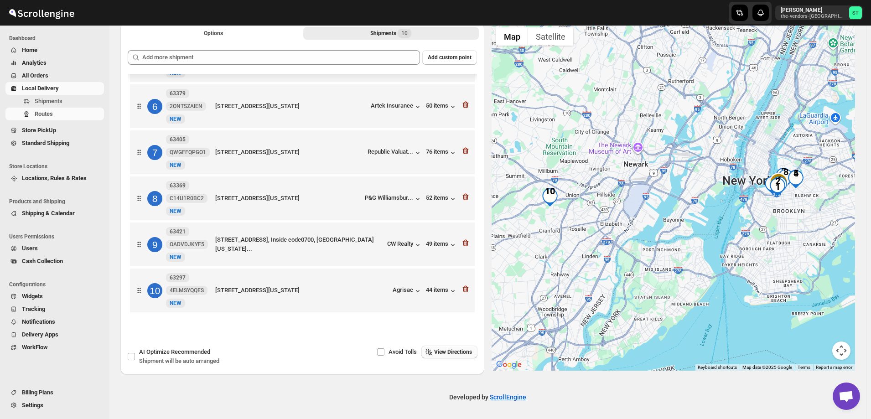
click at [453, 351] on span "View Directions" at bounding box center [453, 352] width 38 height 7
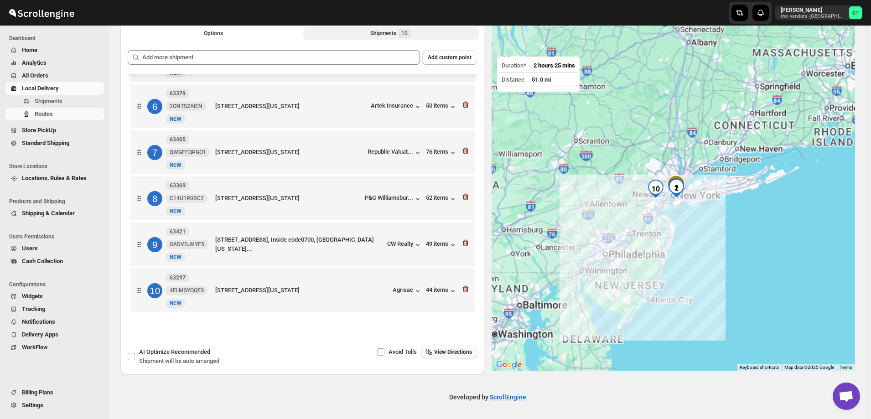
scroll to position [0, 0]
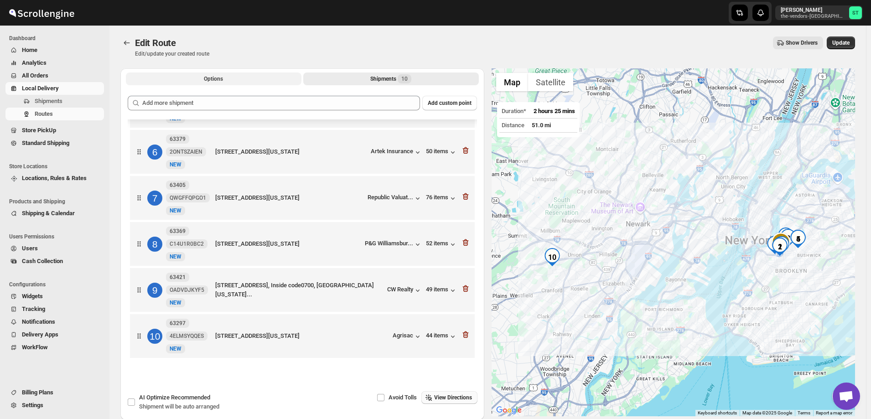
click at [219, 76] on span "Options" at bounding box center [213, 78] width 19 height 7
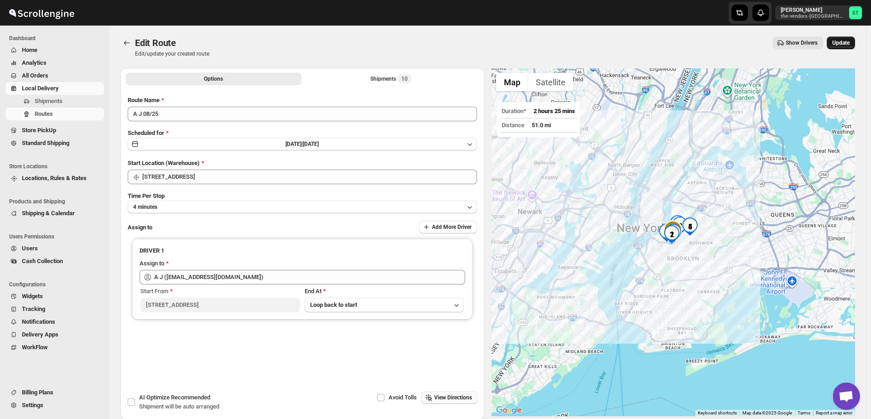
click at [846, 42] on span "Update" at bounding box center [840, 42] width 17 height 7
